Goal: Task Accomplishment & Management: Complete application form

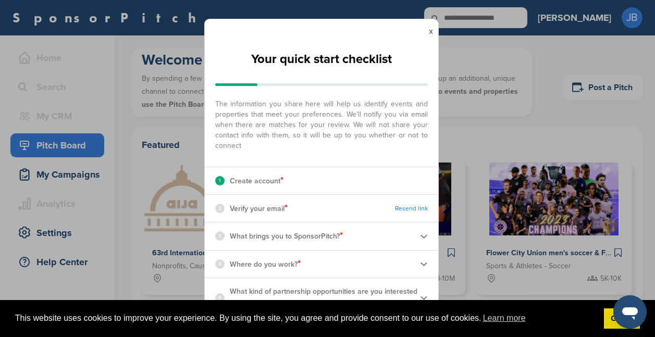
click at [314, 175] on div "1 Create account *" at bounding box center [322, 180] width 234 height 27
click at [321, 182] on div "1 Create account *" at bounding box center [322, 180] width 234 height 27
click at [296, 181] on div "1 Create account *" at bounding box center [322, 180] width 234 height 27
click at [264, 182] on p "Create account *" at bounding box center [257, 181] width 54 height 14
click at [245, 208] on p "Verify your email *" at bounding box center [259, 209] width 58 height 14
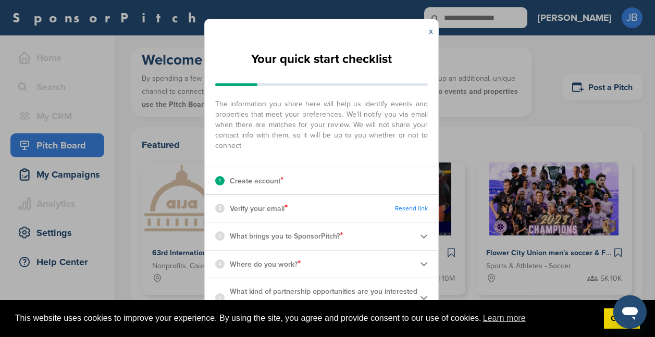
click at [260, 210] on p "Verify your email *" at bounding box center [259, 209] width 58 height 14
click at [284, 213] on p "Verify your email *" at bounding box center [259, 209] width 58 height 14
click at [284, 212] on p "Verify your email *" at bounding box center [259, 209] width 58 height 14
click at [277, 209] on p "Verify your email *" at bounding box center [259, 209] width 58 height 14
click at [424, 234] on img at bounding box center [424, 237] width 8 height 8
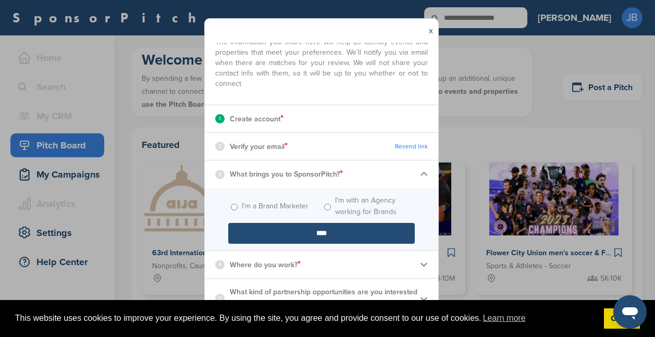
scroll to position [62, 0]
click at [420, 265] on img at bounding box center [424, 265] width 8 height 8
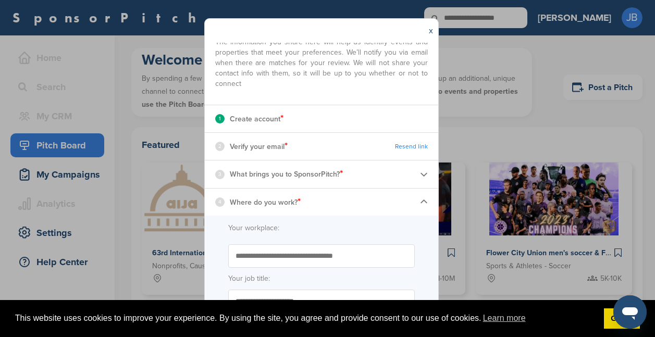
click at [255, 253] on input "Start typing the name of your workplace. Don’t see your organization in the dro…" at bounding box center [321, 256] width 187 height 23
drag, startPoint x: 234, startPoint y: 258, endPoint x: 234, endPoint y: 268, distance: 9.9
click at [234, 259] on input "**********" at bounding box center [321, 256] width 187 height 23
drag, startPoint x: 323, startPoint y: 256, endPoint x: 220, endPoint y: 260, distance: 102.8
click at [220, 258] on form "**********" at bounding box center [322, 281] width 234 height 130
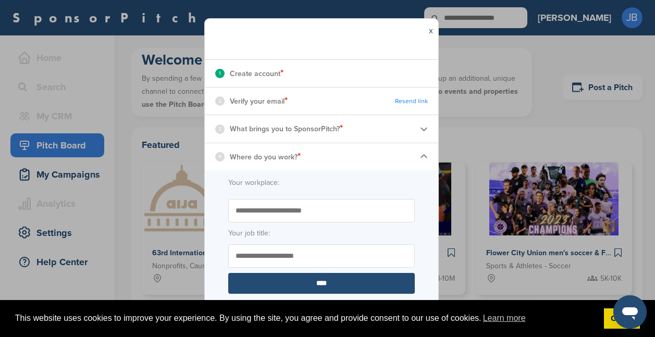
scroll to position [129, 0]
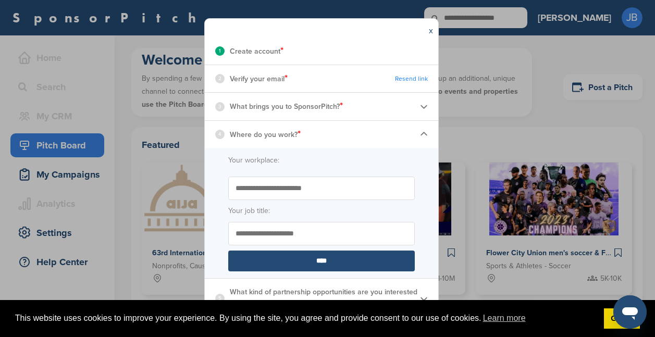
type input "**********"
click at [288, 234] on input "Your job title:" at bounding box center [321, 233] width 187 height 23
type input "**********"
click at [285, 49] on div "1 Create account *" at bounding box center [322, 51] width 234 height 27
click at [268, 52] on p "Create account *" at bounding box center [257, 51] width 54 height 14
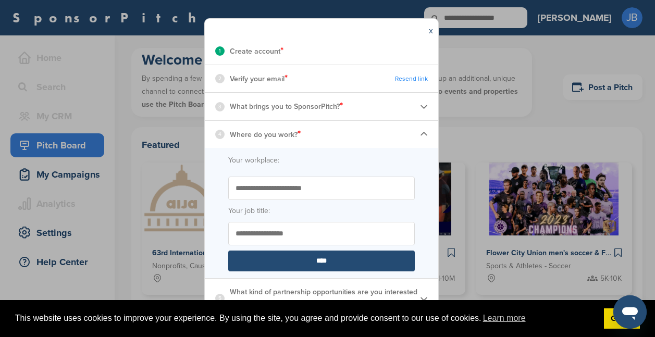
click at [265, 77] on p "Verify your email *" at bounding box center [259, 79] width 58 height 14
click at [282, 79] on p "Verify your email *" at bounding box center [259, 79] width 58 height 14
click at [395, 77] on link "Resend link" at bounding box center [411, 79] width 33 height 8
click at [397, 77] on link "Resend link" at bounding box center [411, 79] width 33 height 8
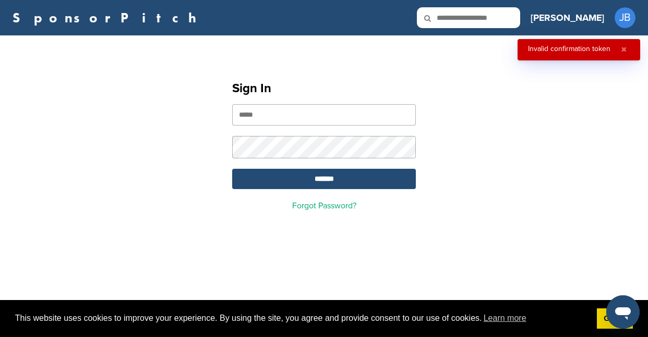
click at [244, 118] on input "email" at bounding box center [324, 114] width 184 height 21
type input "**********"
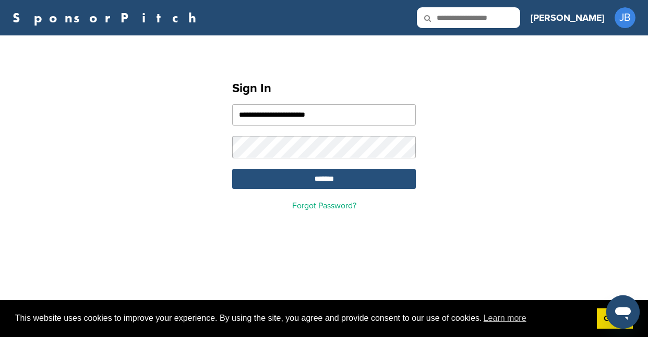
drag, startPoint x: 326, startPoint y: 178, endPoint x: 321, endPoint y: 179, distance: 5.8
click at [320, 178] on input "*******" at bounding box center [324, 179] width 184 height 20
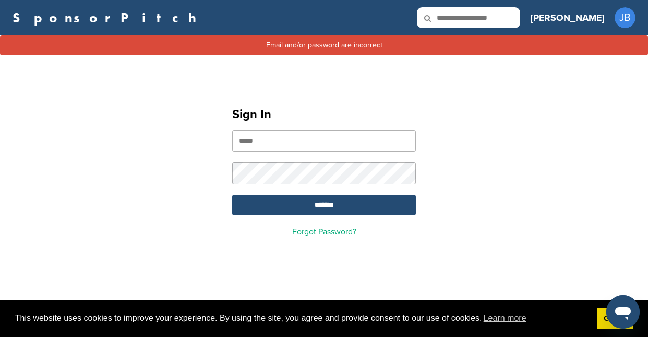
click at [257, 143] on input "email" at bounding box center [324, 140] width 184 height 21
type input "**********"
click at [333, 236] on link "Forgot Password?" at bounding box center [324, 232] width 64 height 10
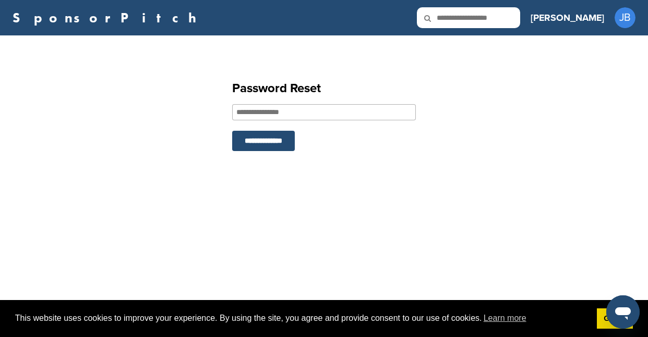
click at [242, 111] on input "email" at bounding box center [324, 112] width 184 height 16
type input "**********"
click at [268, 141] on input "**********" at bounding box center [263, 141] width 63 height 20
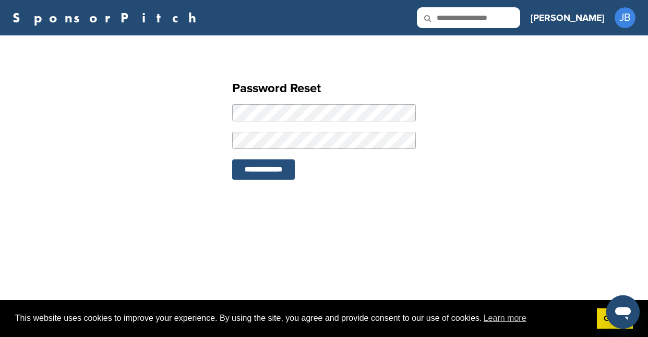
click at [258, 169] on input "**********" at bounding box center [263, 170] width 63 height 20
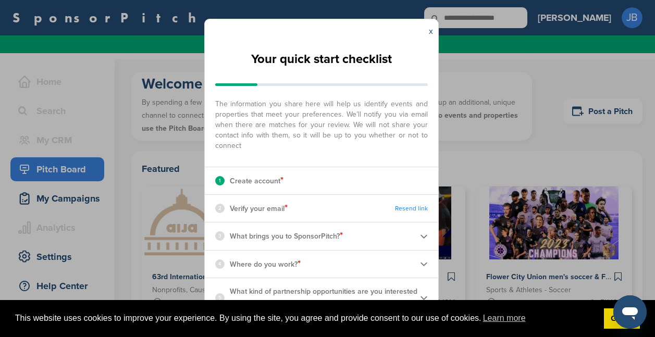
click at [268, 210] on p "Verify your email *" at bounding box center [259, 209] width 58 height 14
drag, startPoint x: 290, startPoint y: 209, endPoint x: 296, endPoint y: 209, distance: 5.7
click at [290, 209] on div "2 Verify your email * Resend link" at bounding box center [322, 208] width 234 height 27
click at [404, 206] on link "Resend link" at bounding box center [411, 209] width 33 height 8
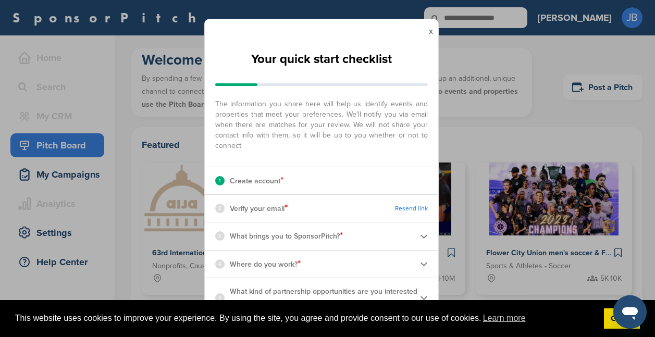
click at [423, 234] on img at bounding box center [424, 237] width 8 height 8
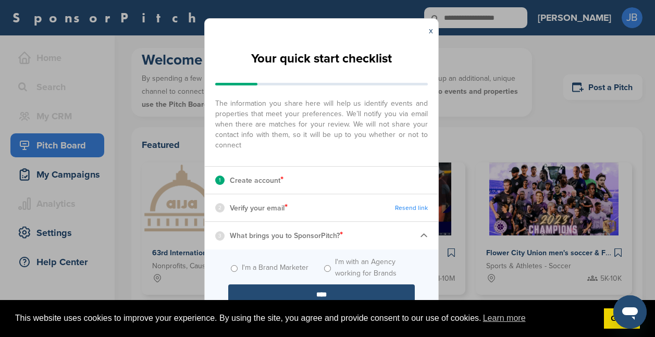
drag, startPoint x: 229, startPoint y: 267, endPoint x: 256, endPoint y: 269, distance: 26.2
click at [229, 266] on span "I'm a Brand Marketer" at bounding box center [274, 268] width 93 height 23
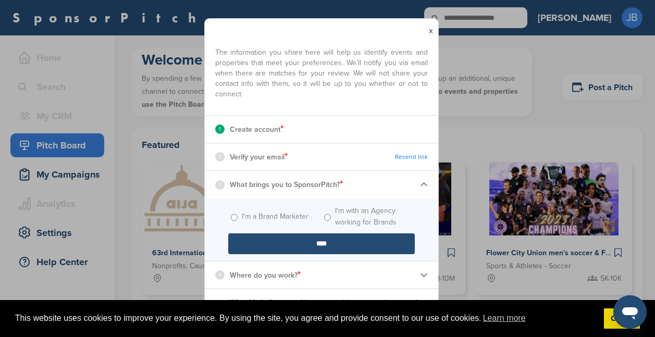
scroll to position [62, 0]
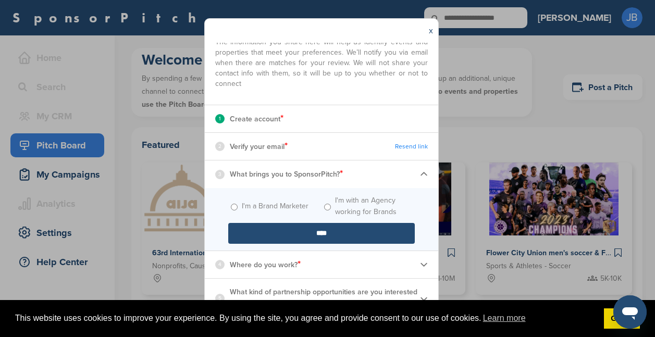
click at [420, 261] on img at bounding box center [424, 265] width 8 height 8
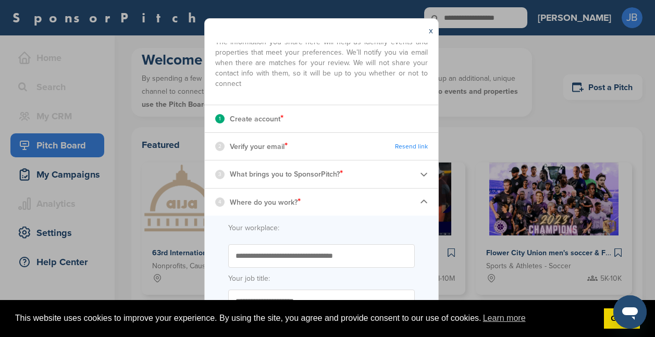
click at [318, 201] on div "4 Where do you work? *" at bounding box center [322, 202] width 234 height 27
click at [274, 229] on label "Your workplace:" at bounding box center [321, 228] width 187 height 11
click at [0, 0] on input "Your workplace:" at bounding box center [0, 0] width 0 height 0
click at [306, 261] on input "Start typing the name of your workplace. Don’t see your organization in the dro…" at bounding box center [321, 256] width 187 height 23
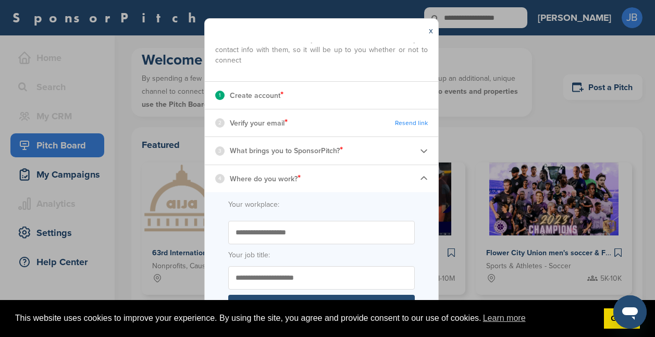
scroll to position [129, 0]
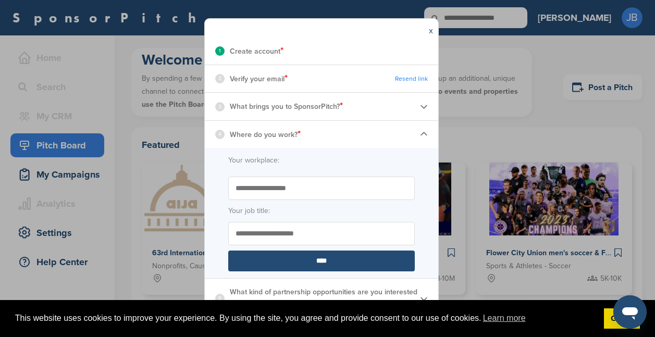
type input "**********"
click at [261, 233] on input "Your job title:" at bounding box center [321, 233] width 187 height 23
type input "**********"
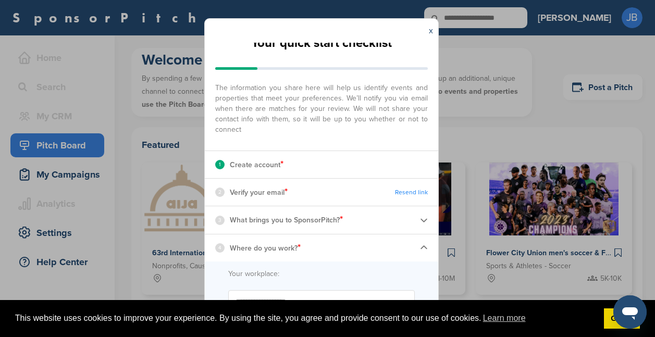
scroll to position [16, 0]
click at [398, 189] on link "Resend link" at bounding box center [411, 192] width 33 height 8
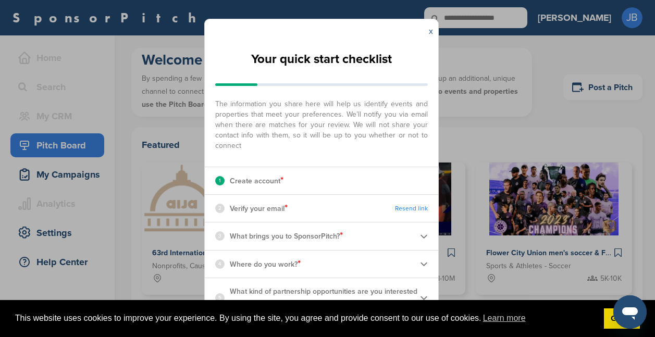
click at [431, 30] on link "x" at bounding box center [431, 31] width 4 height 10
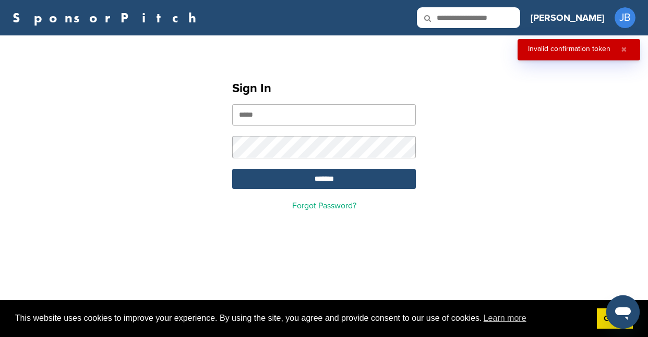
click at [260, 117] on input "email" at bounding box center [324, 114] width 184 height 21
type input "**********"
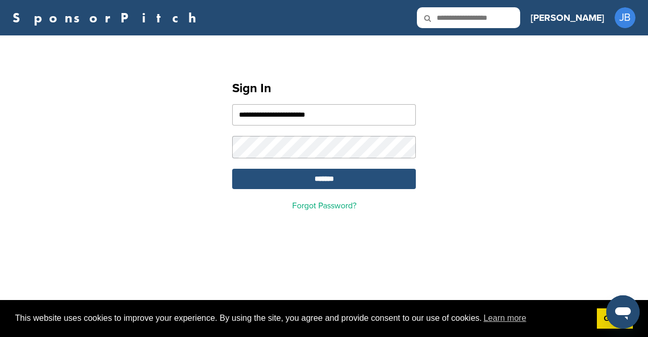
click at [321, 177] on input "*******" at bounding box center [324, 179] width 184 height 20
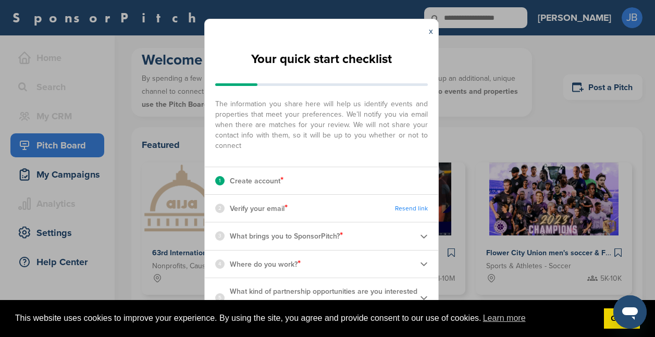
click at [426, 236] on img at bounding box center [424, 237] width 8 height 8
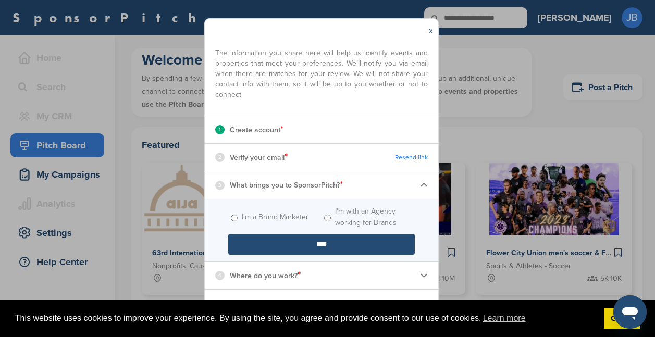
scroll to position [62, 0]
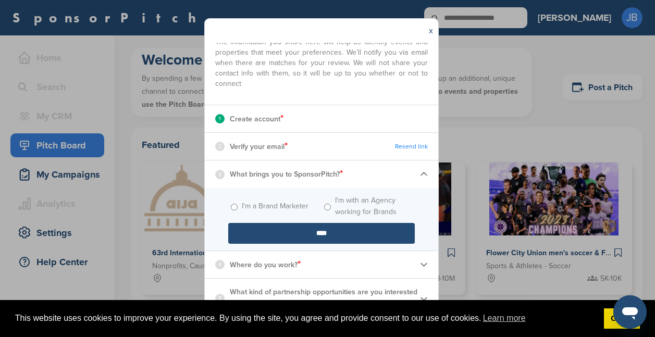
click at [298, 265] on span "*" at bounding box center [299, 264] width 3 height 11
click at [420, 265] on img at bounding box center [424, 265] width 8 height 8
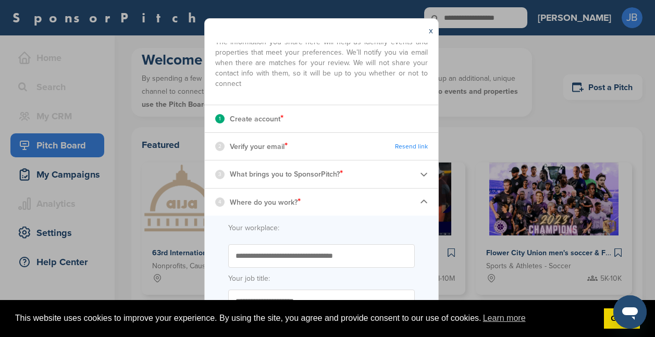
click at [247, 227] on label "Your workplace:" at bounding box center [321, 228] width 187 height 11
click at [0, 0] on input "Your workplace:" at bounding box center [0, 0] width 0 height 0
drag, startPoint x: 243, startPoint y: 228, endPoint x: 252, endPoint y: 228, distance: 8.9
click at [244, 228] on label "Your workplace:" at bounding box center [321, 228] width 187 height 11
click at [313, 203] on div "4 Where do you work? *" at bounding box center [322, 202] width 234 height 27
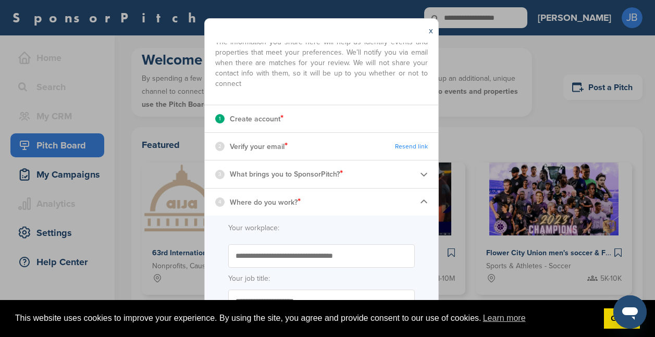
click at [420, 199] on img at bounding box center [424, 202] width 8 height 8
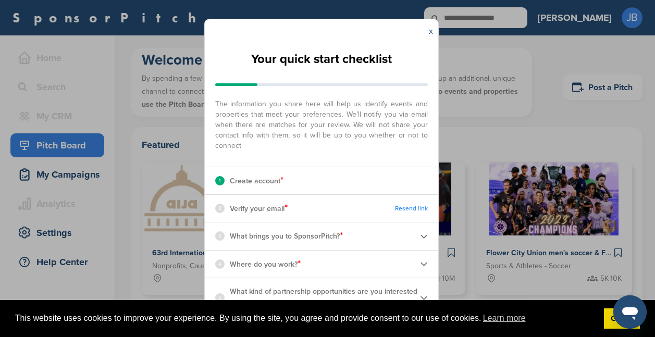
click at [310, 265] on div "4 Where do you work? *" at bounding box center [322, 264] width 234 height 27
drag, startPoint x: 314, startPoint y: 268, endPoint x: 330, endPoint y: 267, distance: 15.7
click at [314, 267] on div "4 Where do you work? *" at bounding box center [322, 264] width 234 height 27
click at [425, 261] on img at bounding box center [424, 264] width 8 height 8
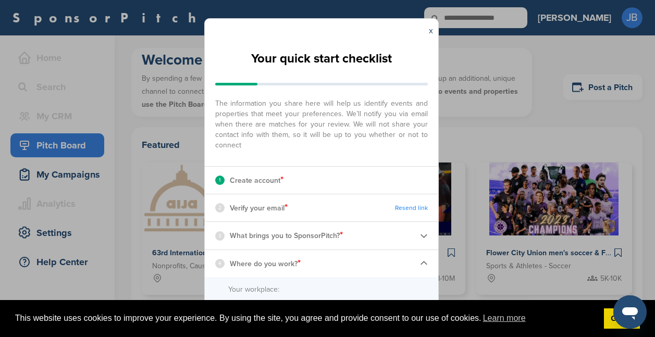
click at [361, 261] on div "4 Where do you work? *" at bounding box center [322, 263] width 234 height 27
click at [303, 262] on div "4 Where do you work? *" at bounding box center [322, 263] width 234 height 27
click at [277, 271] on div "4 Where do you work? *" at bounding box center [322, 263] width 234 height 27
click at [277, 288] on label "Your workplace:" at bounding box center [321, 289] width 187 height 11
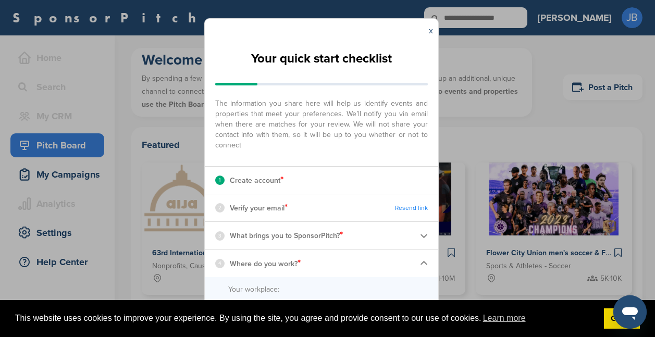
click at [0, 0] on input "Your workplace:" at bounding box center [0, 0] width 0 height 0
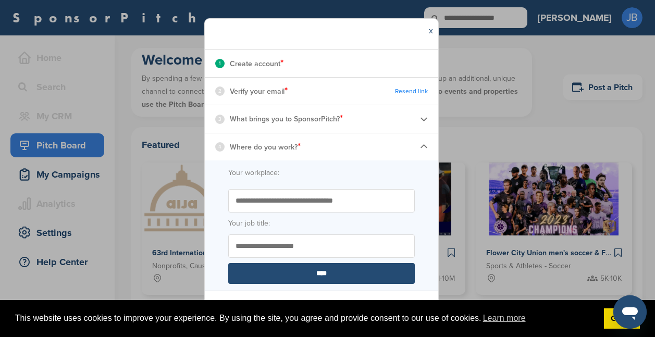
scroll to position [129, 0]
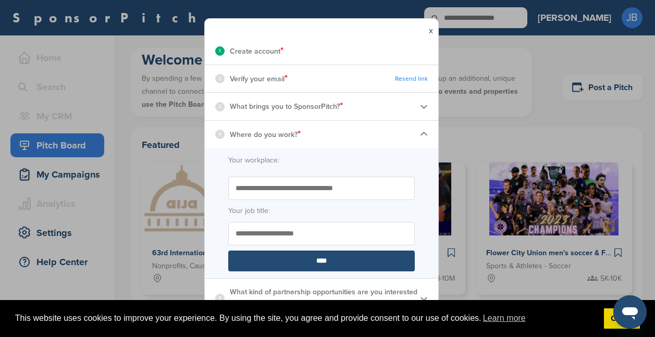
click at [259, 235] on input "Your job title:" at bounding box center [321, 233] width 187 height 23
type input "**********"
drag, startPoint x: 332, startPoint y: 37, endPoint x: 339, endPoint y: 9, distance: 28.7
click at [334, 10] on div "**********" at bounding box center [327, 168] width 655 height 337
click at [111, 115] on div "**********" at bounding box center [327, 168] width 655 height 337
